Goal: Obtain resource: Obtain resource

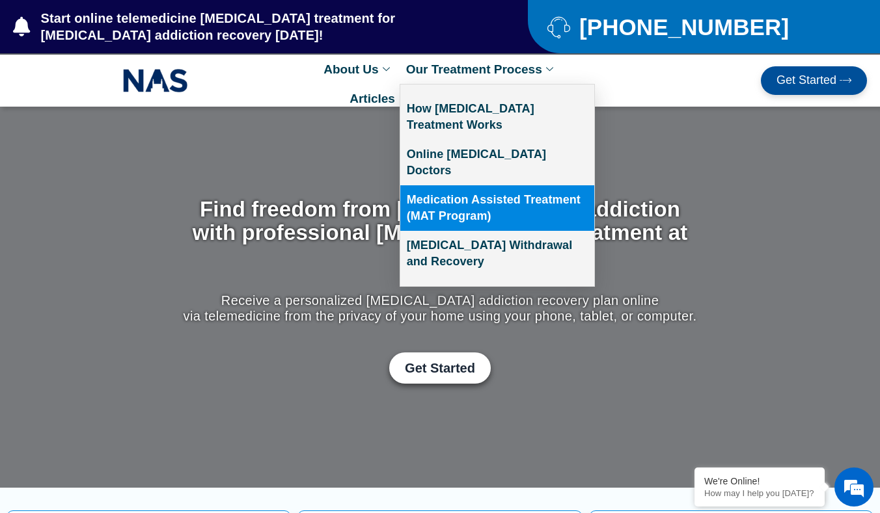
click at [474, 186] on link "Medication Assisted Treatment (MAT Program)" at bounding box center [497, 208] width 194 height 46
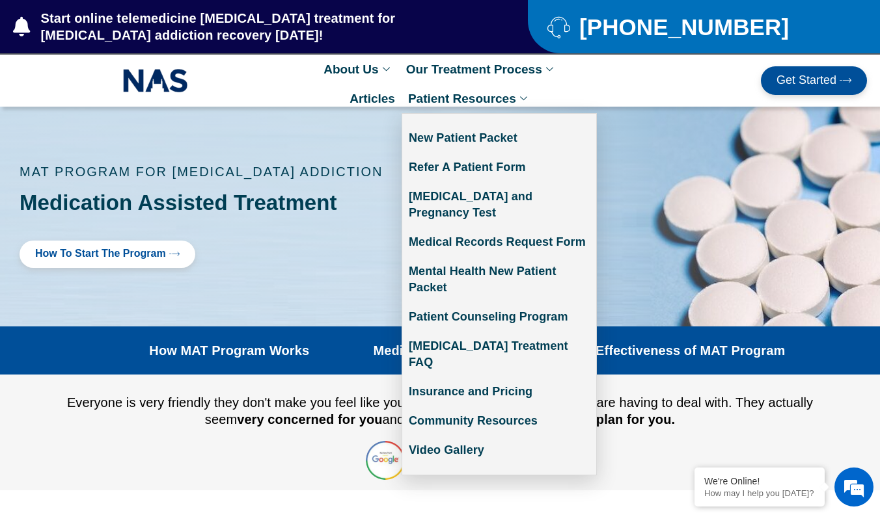
click at [463, 98] on link "Patient Resources" at bounding box center [468, 98] width 135 height 29
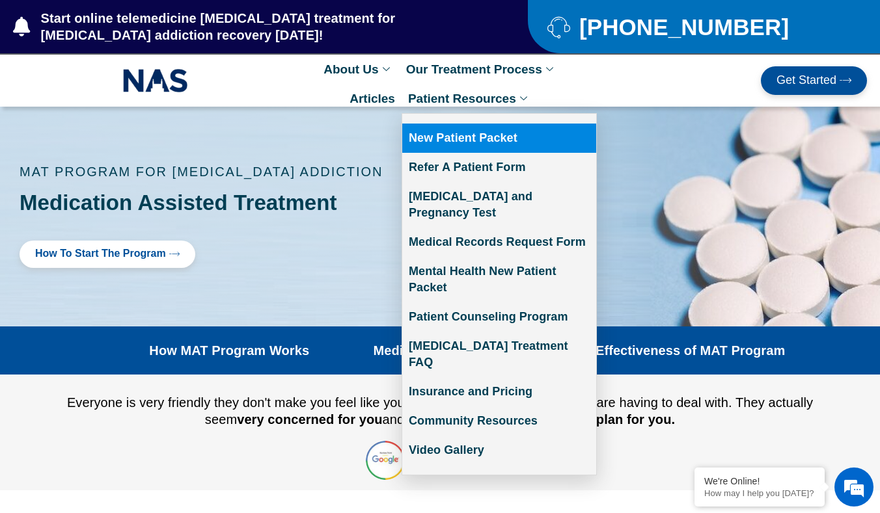
click at [472, 137] on link "New Patient Packet" at bounding box center [499, 138] width 194 height 29
